Goal: Task Accomplishment & Management: Manage account settings

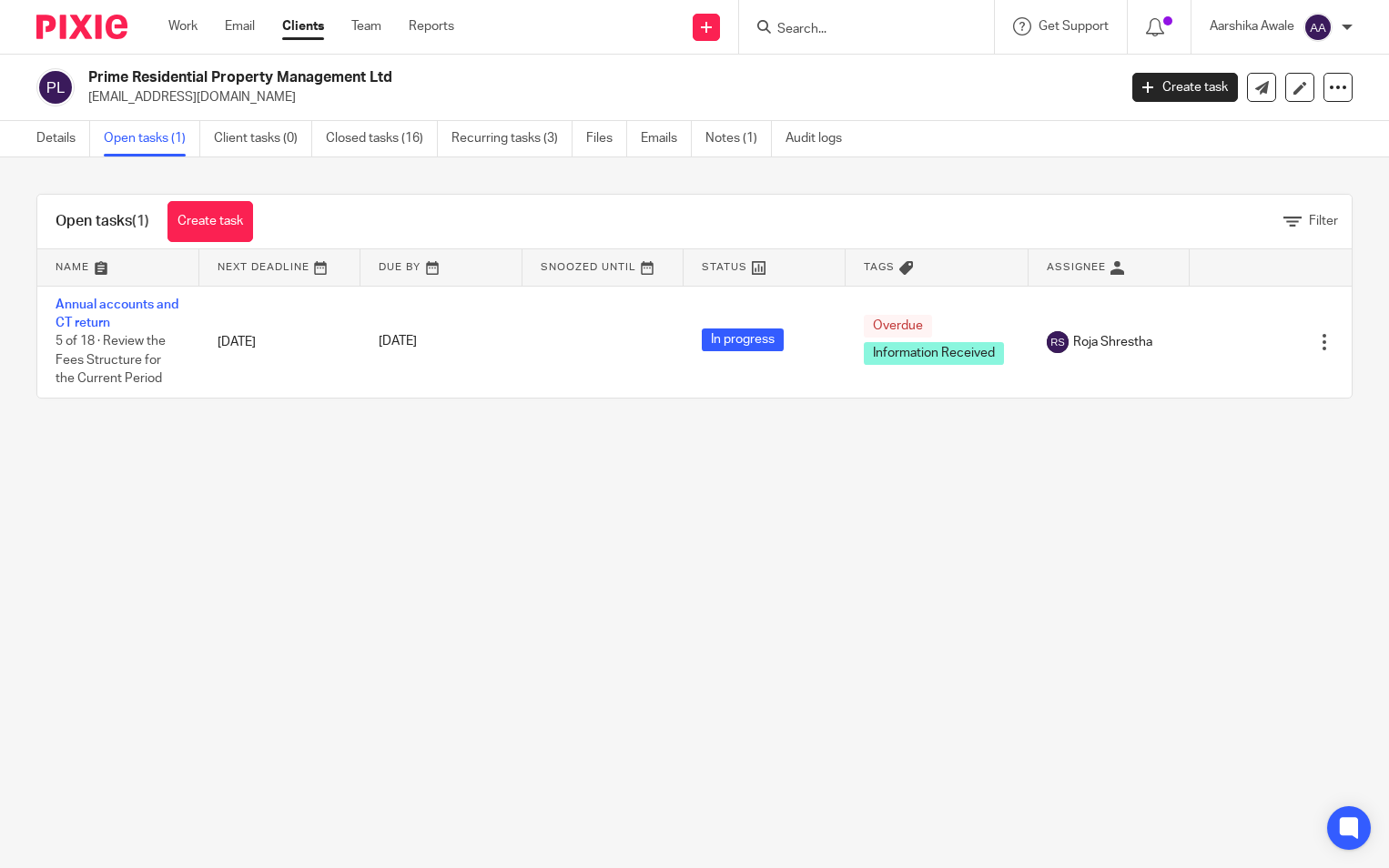
click at [49, 28] on img at bounding box center [82, 26] width 91 height 25
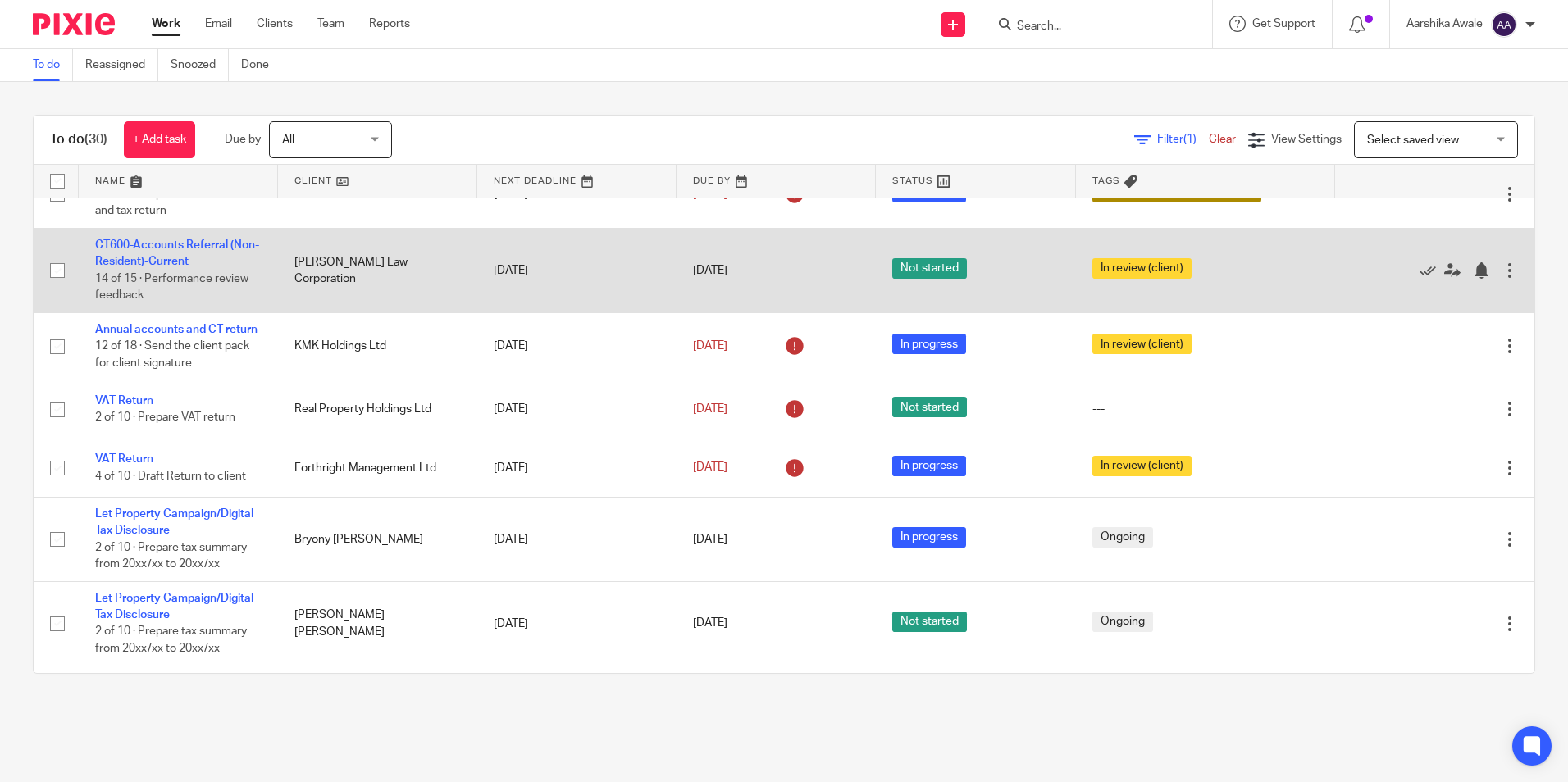
scroll to position [410, 0]
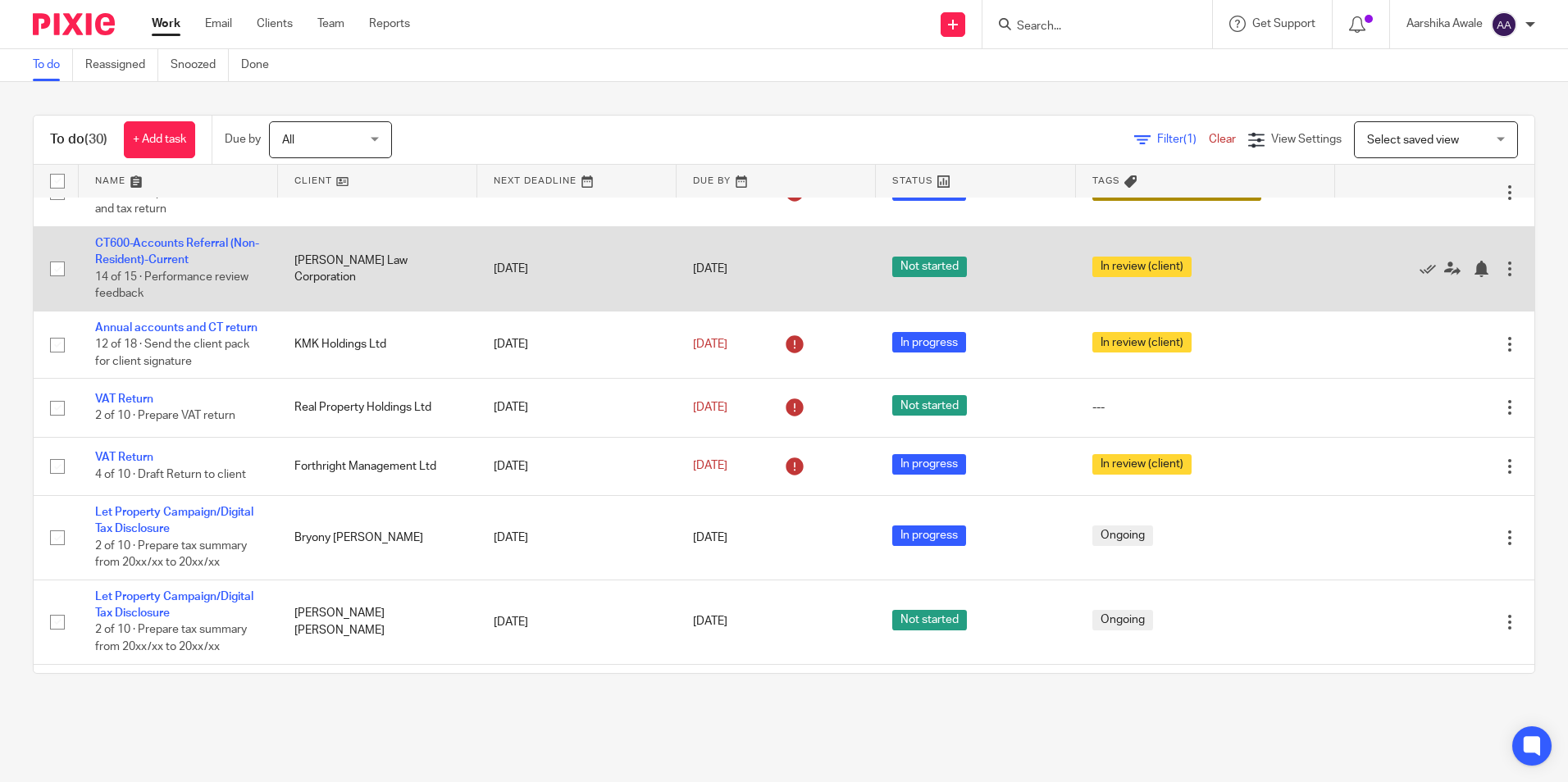
click at [116, 311] on td "CT600-Accounts Referral (Non-Resident)-Current 14 of 15 · Performance review fe…" at bounding box center [178, 267] width 200 height 84
click at [178, 266] on link "CT600-Accounts Referral (Non-Resident)-Current" at bounding box center [177, 251] width 164 height 28
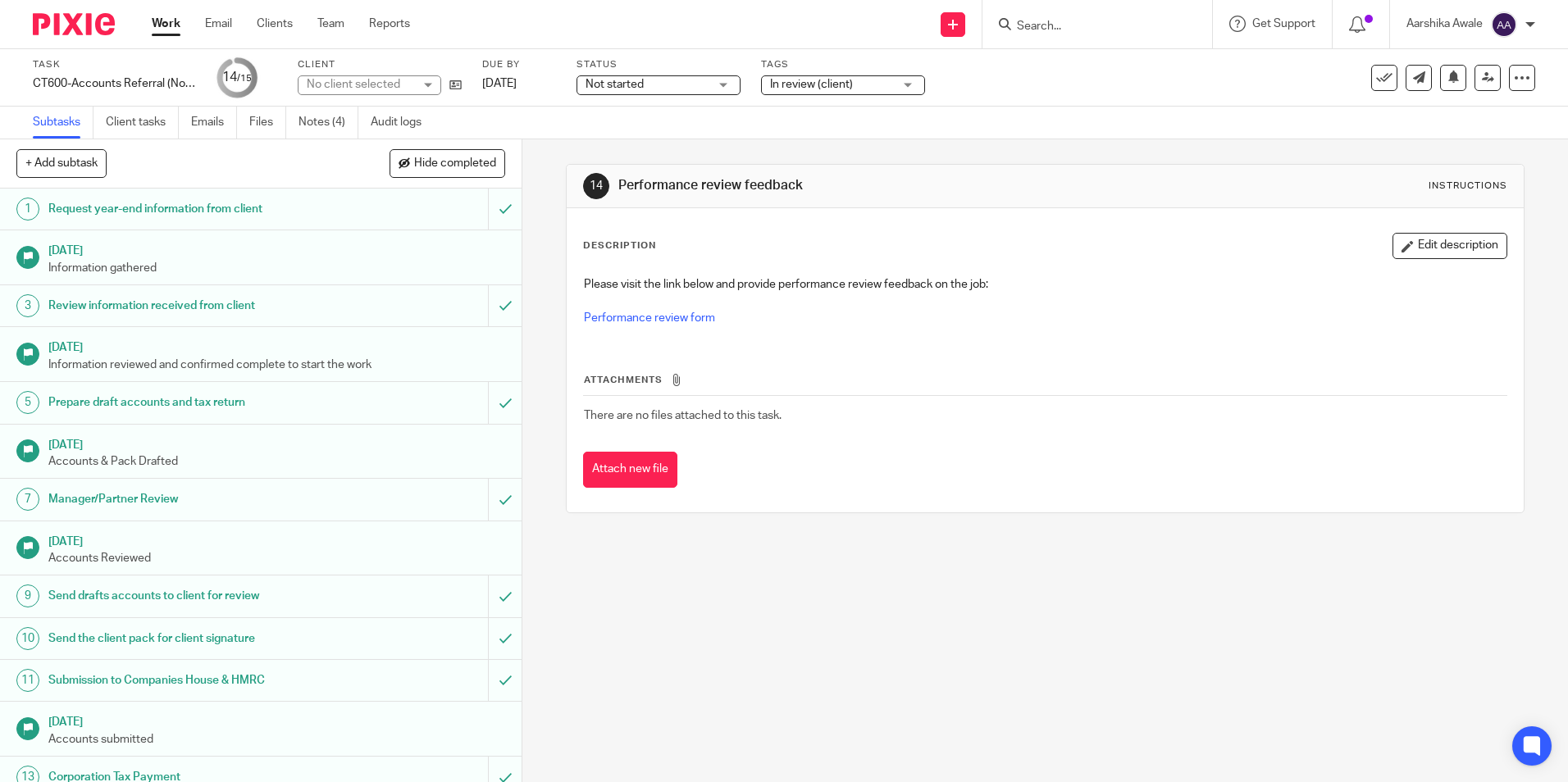
scroll to position [101, 0]
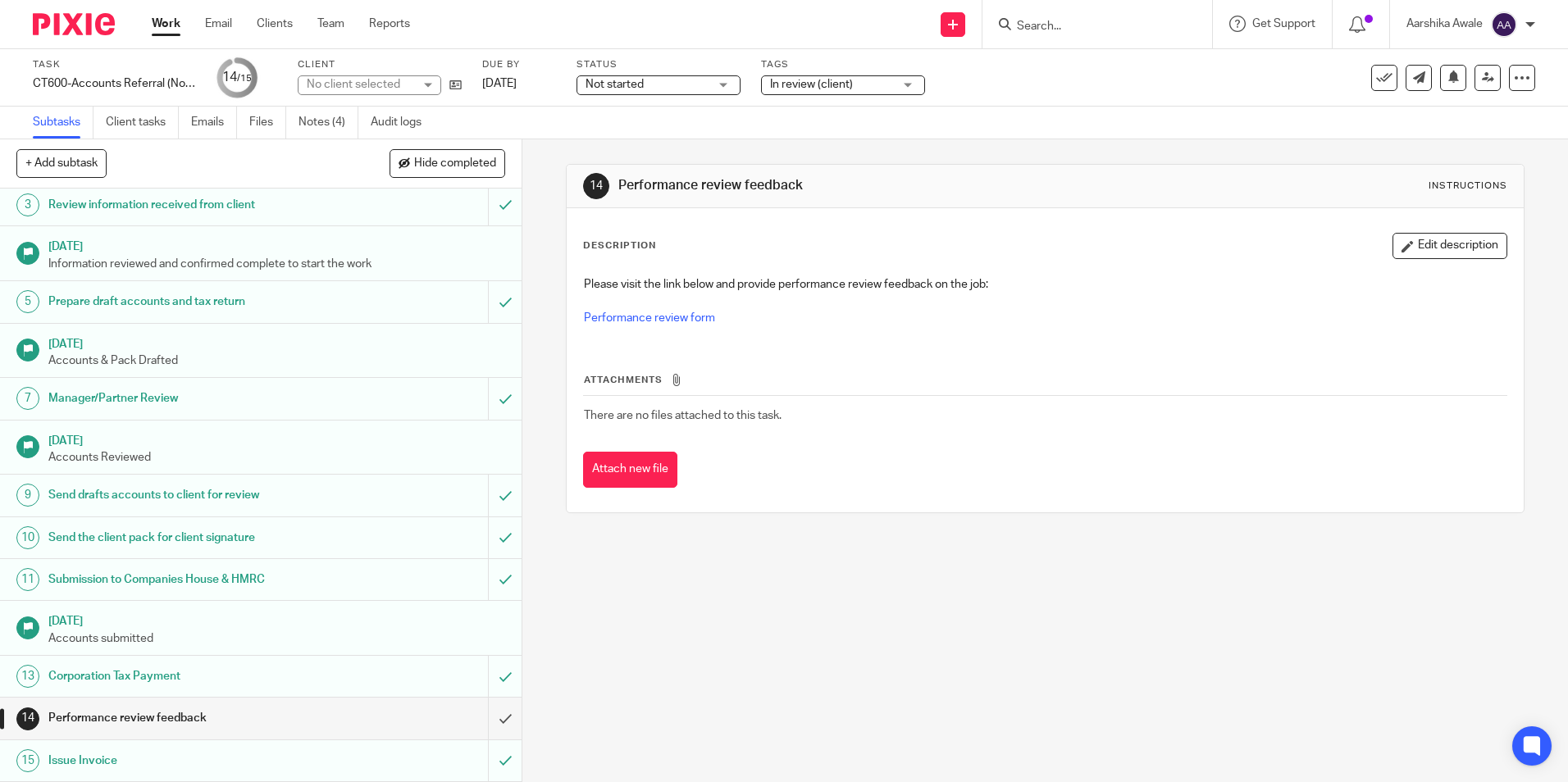
click at [884, 78] on span "In review (client)" at bounding box center [832, 85] width 123 height 17
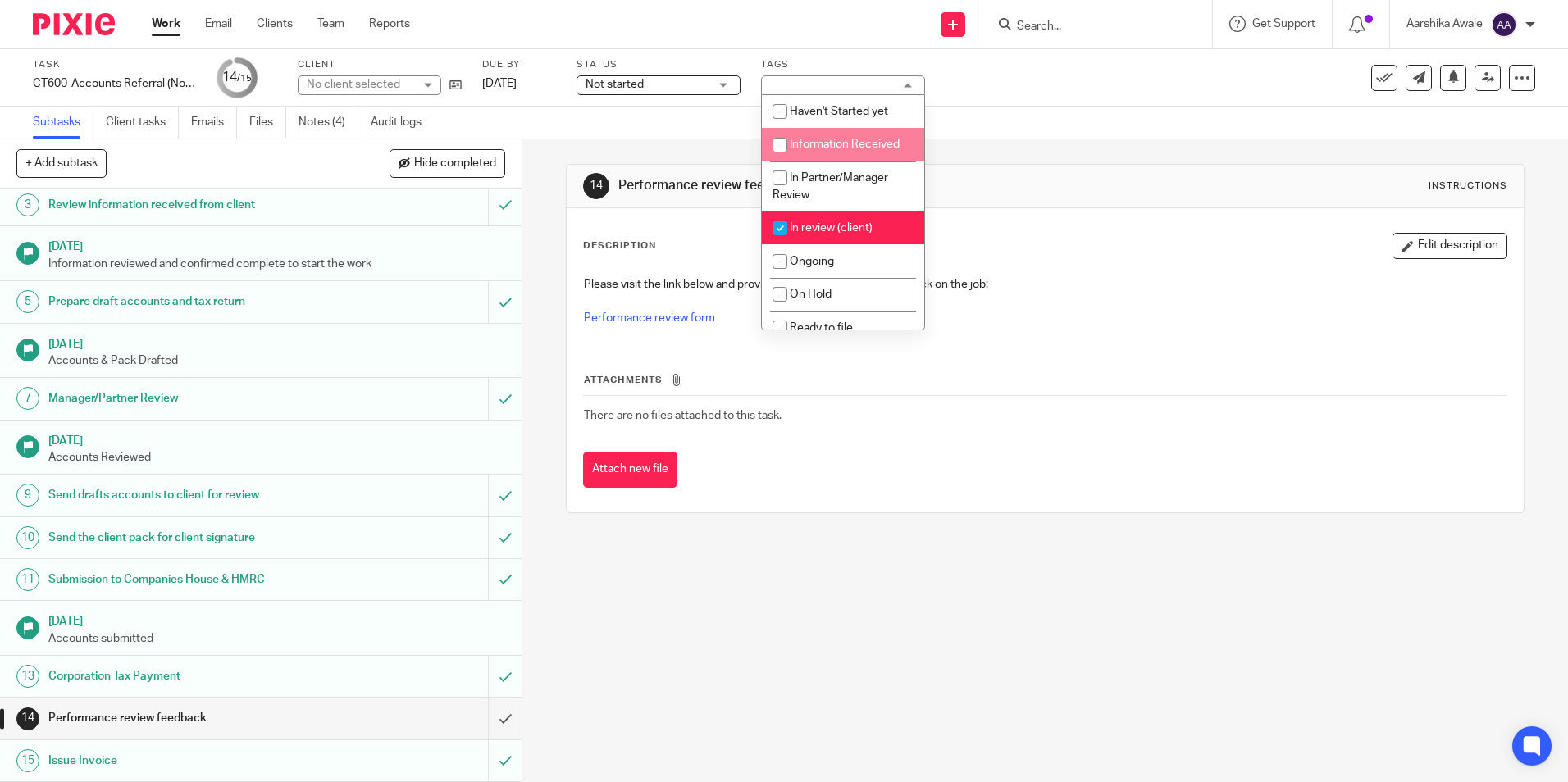
click at [810, 221] on li "In review (client)" at bounding box center [843, 228] width 162 height 34
checkbox input "false"
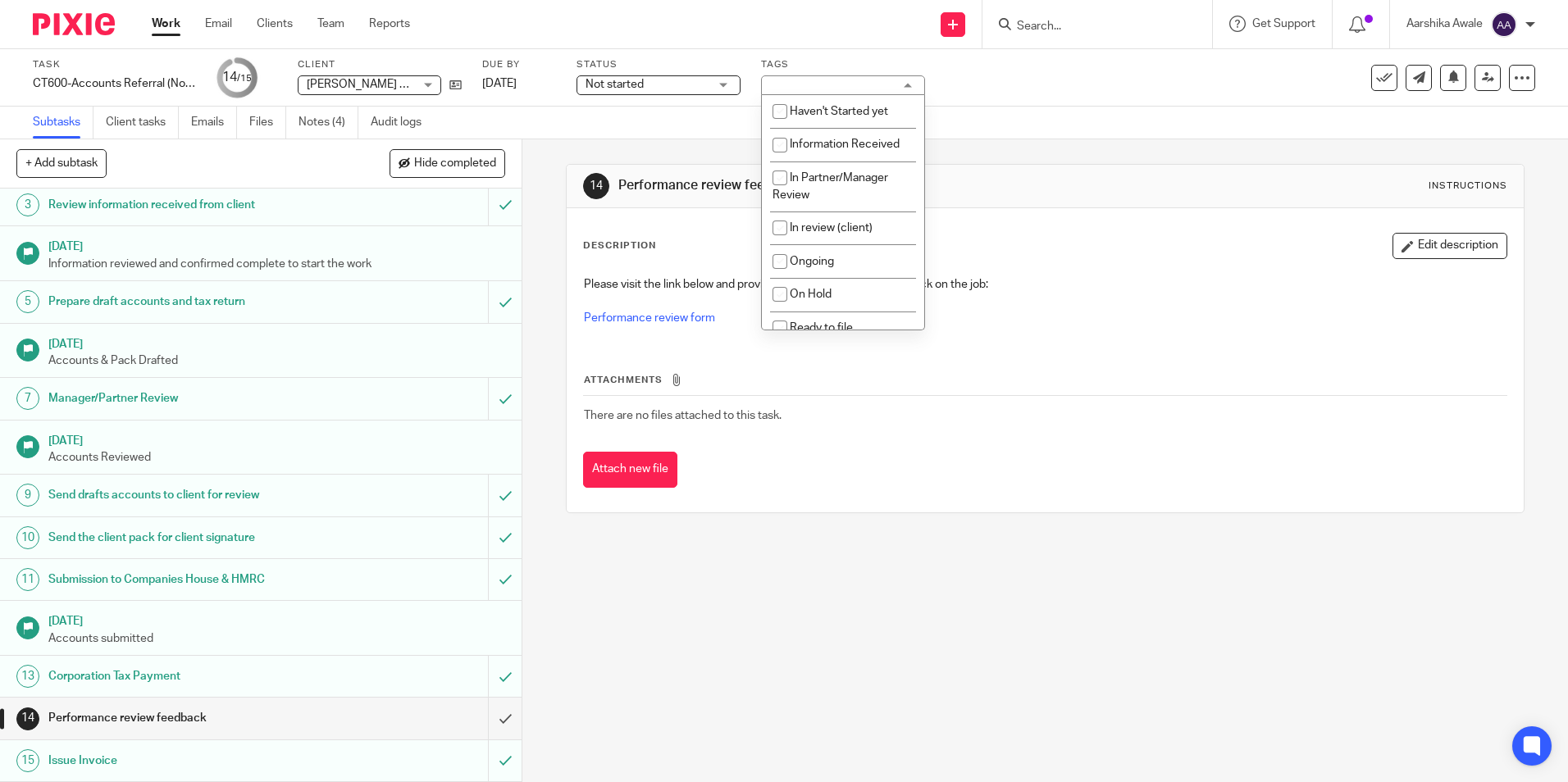
click at [996, 125] on div "Subtasks Client tasks Emails Files Notes (4) Audit logs" at bounding box center [784, 123] width 1568 height 33
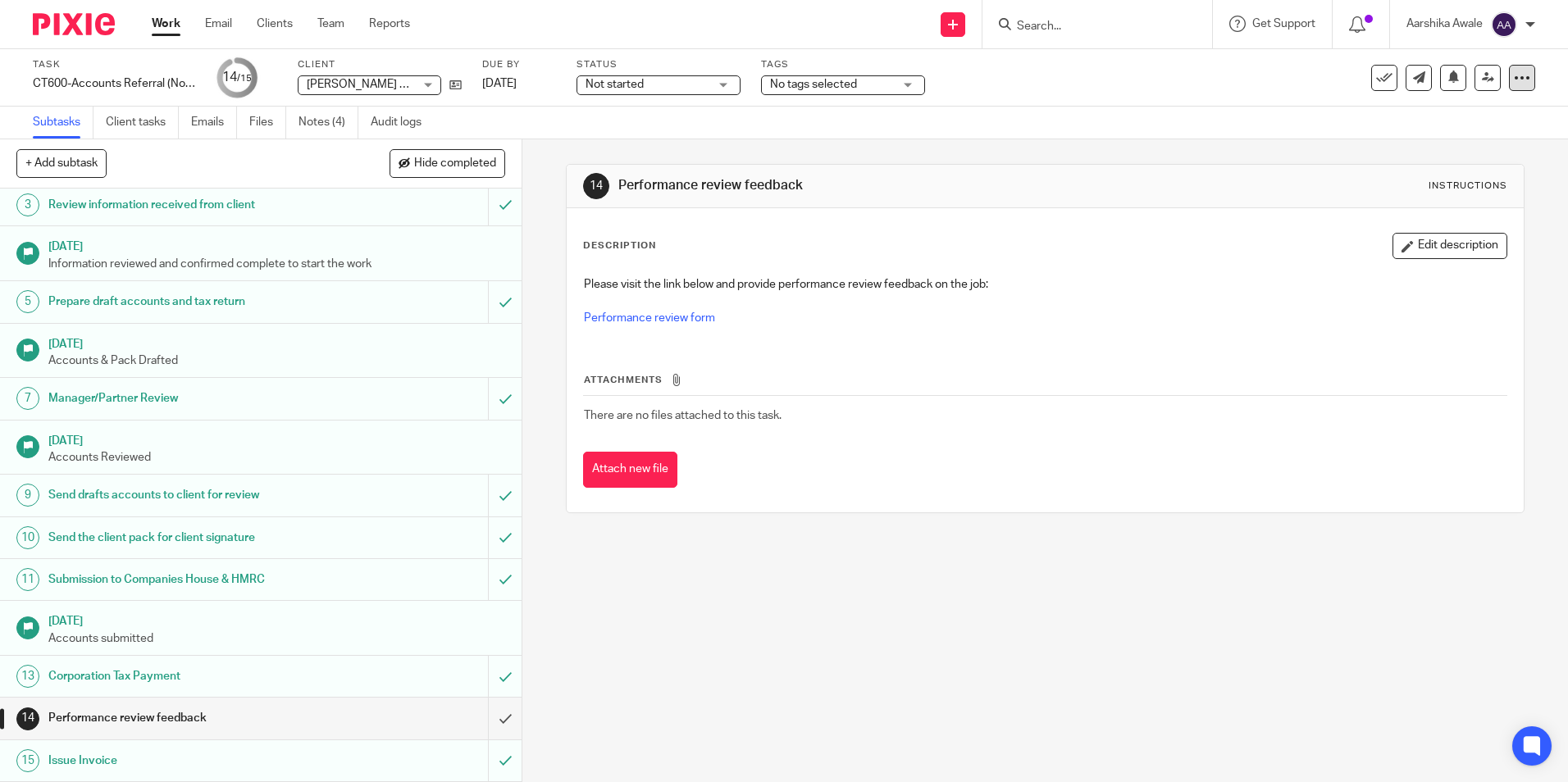
click at [1509, 76] on div at bounding box center [1521, 77] width 26 height 26
click at [1482, 82] on icon at bounding box center [1488, 77] width 12 height 12
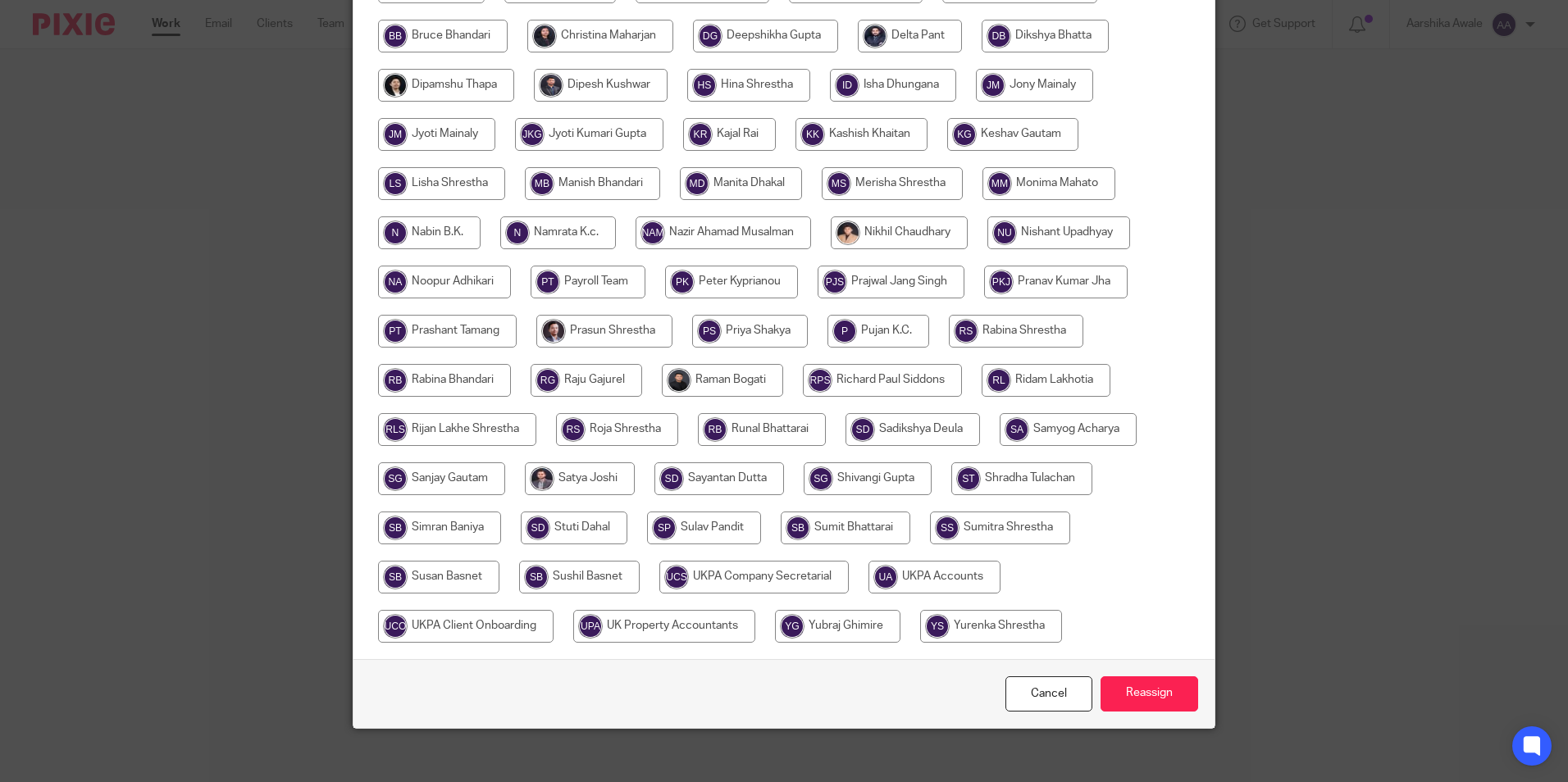
scroll to position [487, 0]
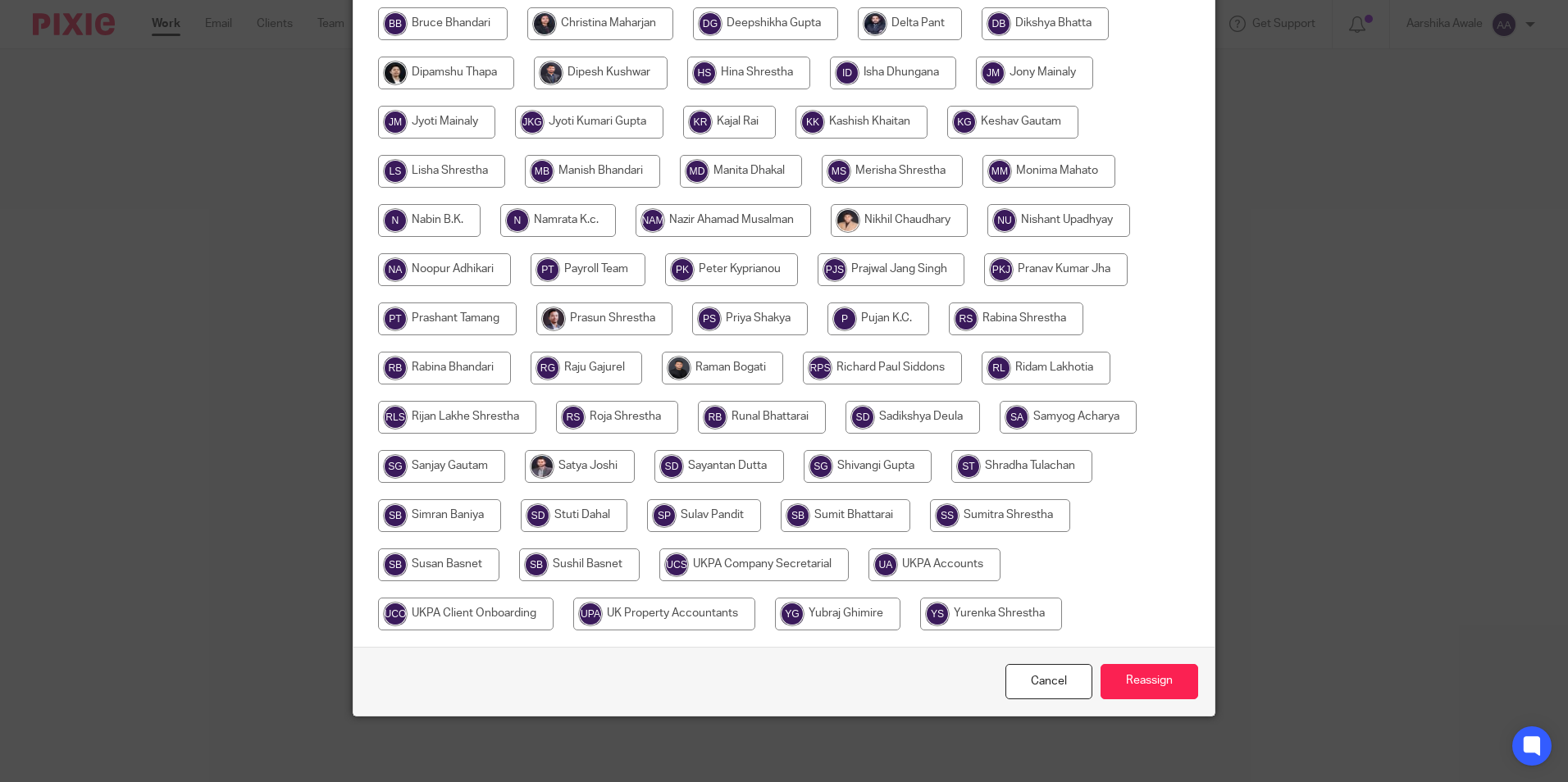
click at [941, 567] on input "radio" at bounding box center [933, 565] width 132 height 33
radio input "true"
click at [1137, 688] on input "Reassign" at bounding box center [1149, 682] width 98 height 36
